Goal: Task Accomplishment & Management: Use online tool/utility

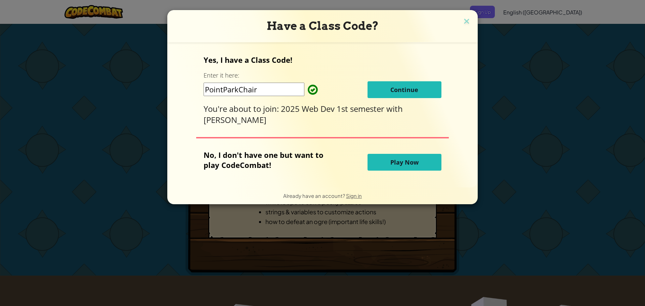
click at [414, 92] on span "Continue" at bounding box center [405, 90] width 28 height 8
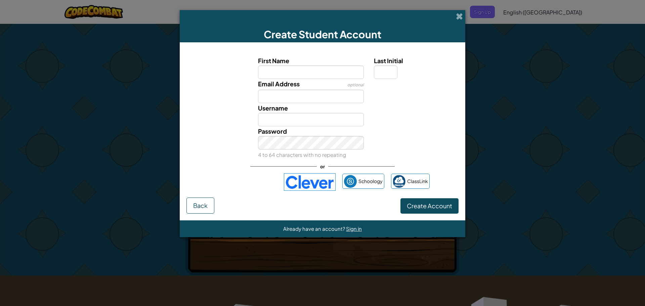
click at [319, 182] on img at bounding box center [310, 181] width 52 height 17
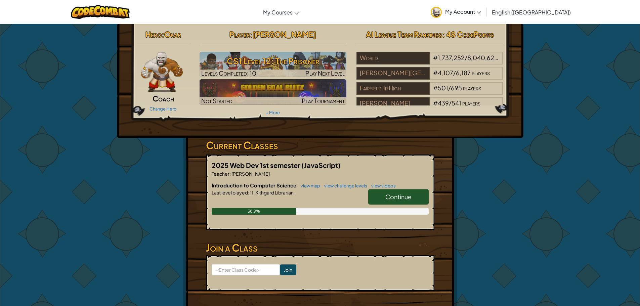
click at [388, 199] on span "Continue" at bounding box center [399, 197] width 26 height 8
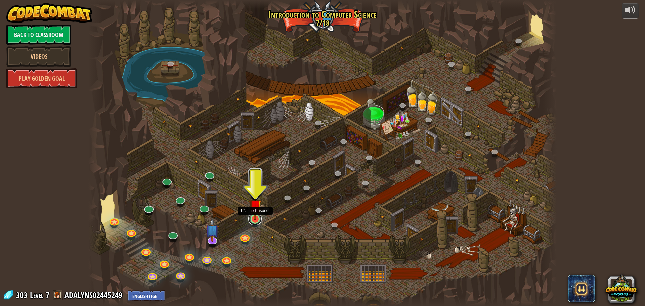
click at [258, 220] on link at bounding box center [254, 218] width 13 height 13
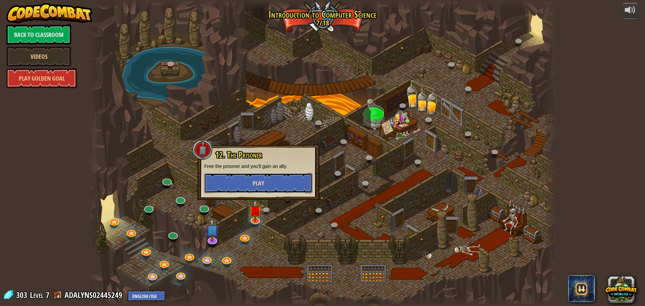
click at [264, 186] on button "Play" at bounding box center [258, 183] width 108 height 20
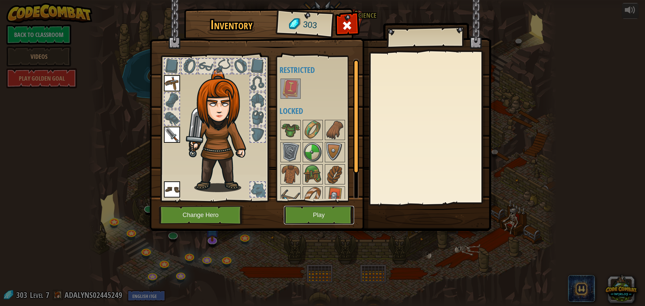
click at [321, 215] on button "Play" at bounding box center [319, 215] width 70 height 18
